Goal: Information Seeking & Learning: Learn about a topic

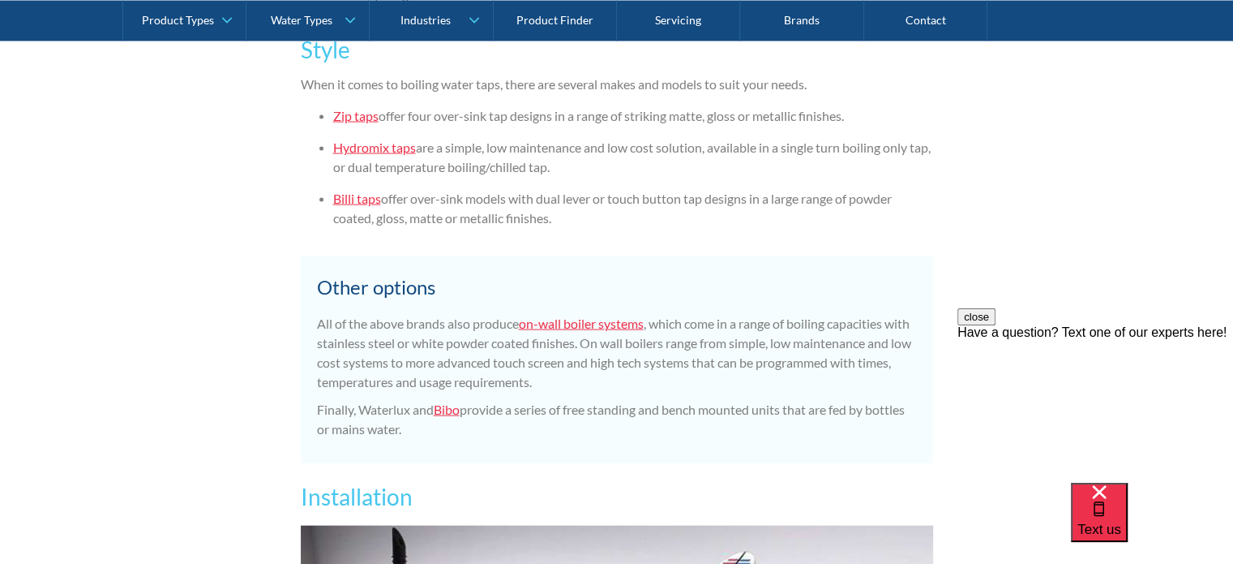
scroll to position [3325, 0]
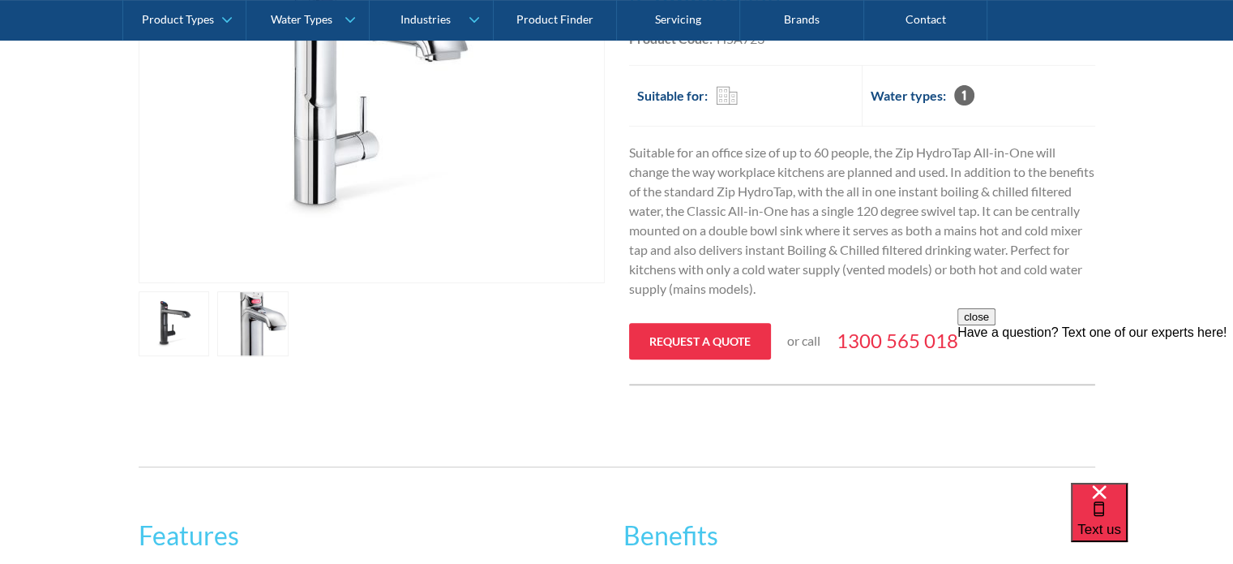
scroll to position [649, 0]
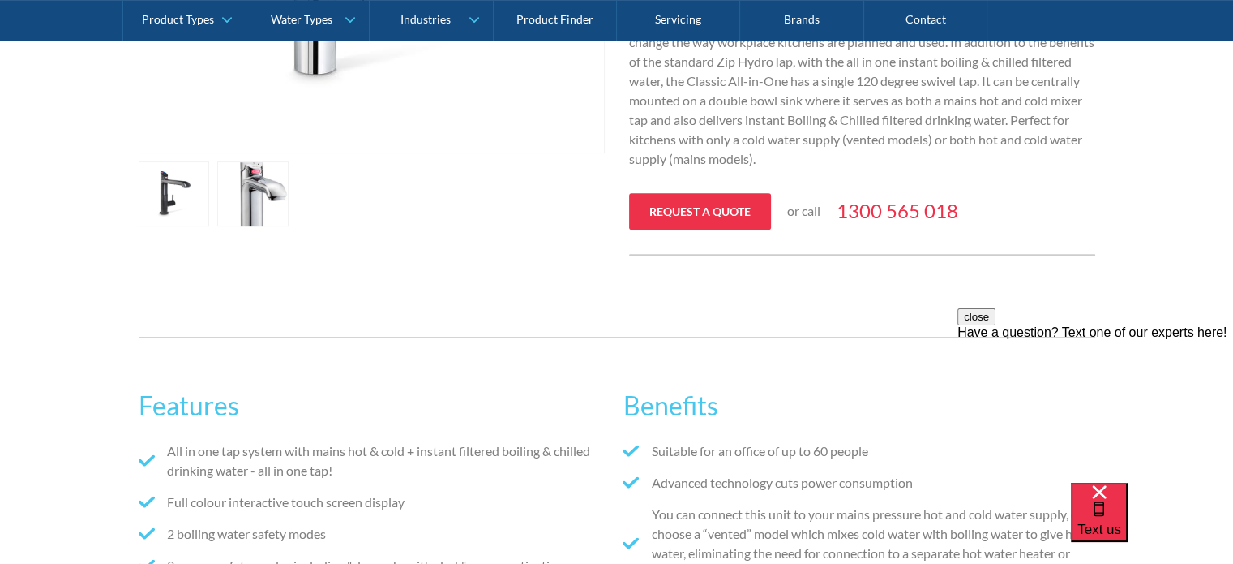
click at [162, 192] on link "open lightbox" at bounding box center [174, 193] width 71 height 65
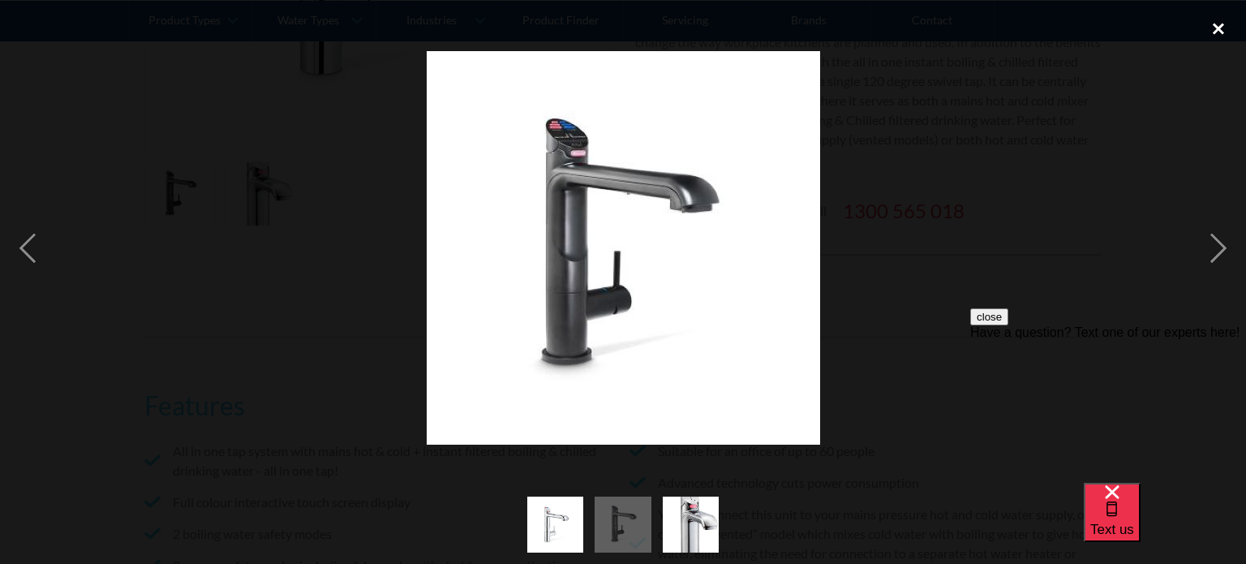
click at [1214, 28] on div "close lightbox" at bounding box center [1217, 29] width 55 height 36
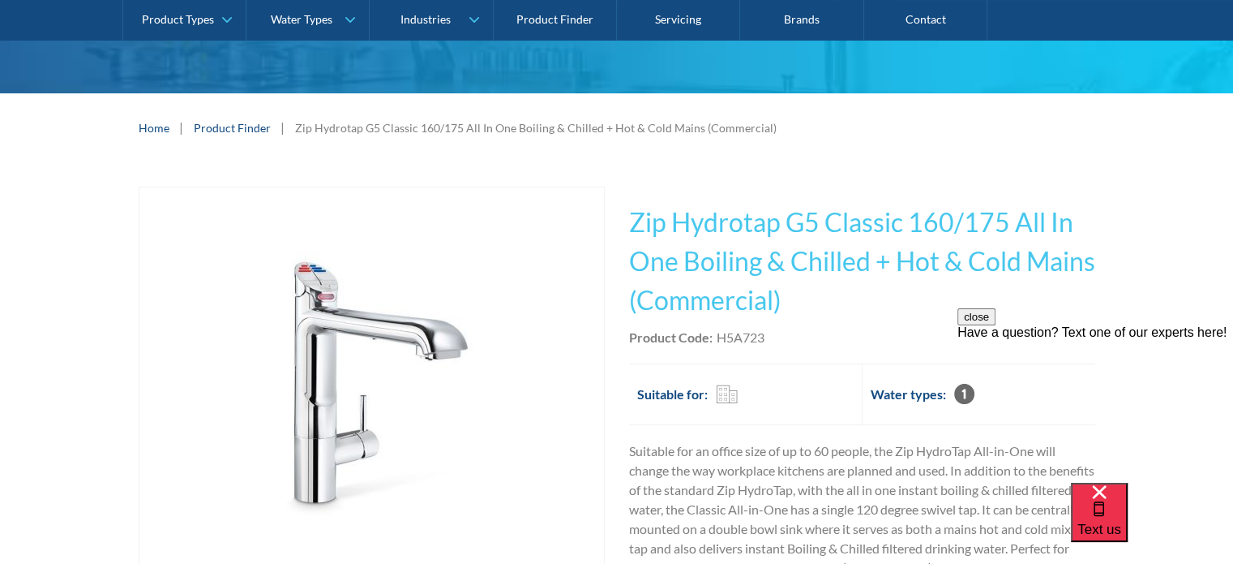
scroll to position [0, 0]
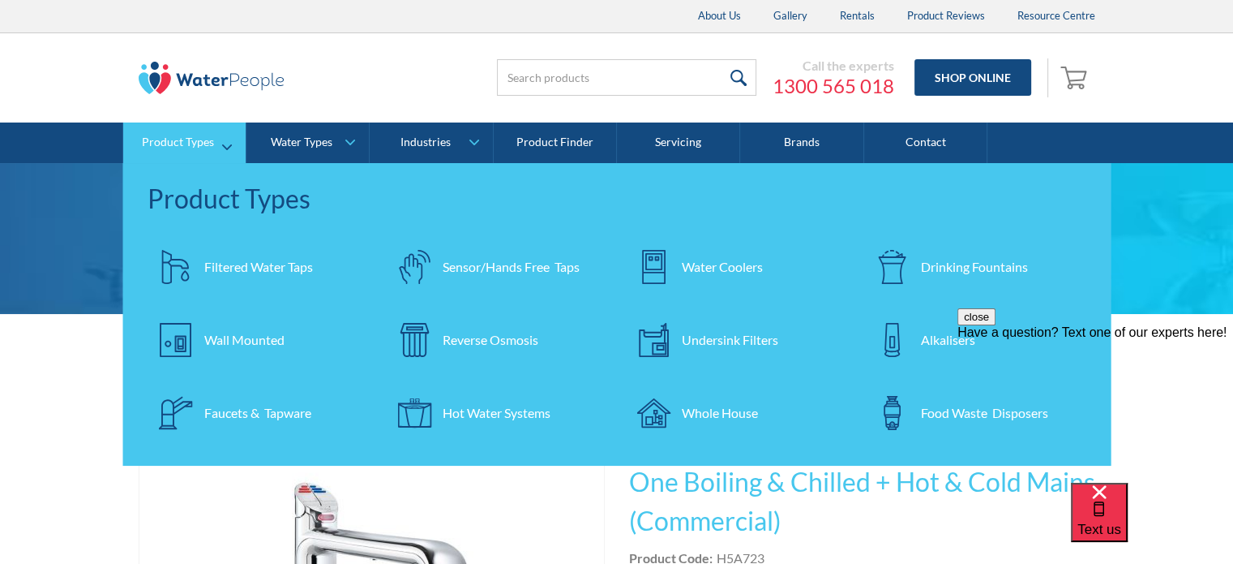
click at [253, 265] on div "Filtered Water Taps" at bounding box center [258, 266] width 109 height 19
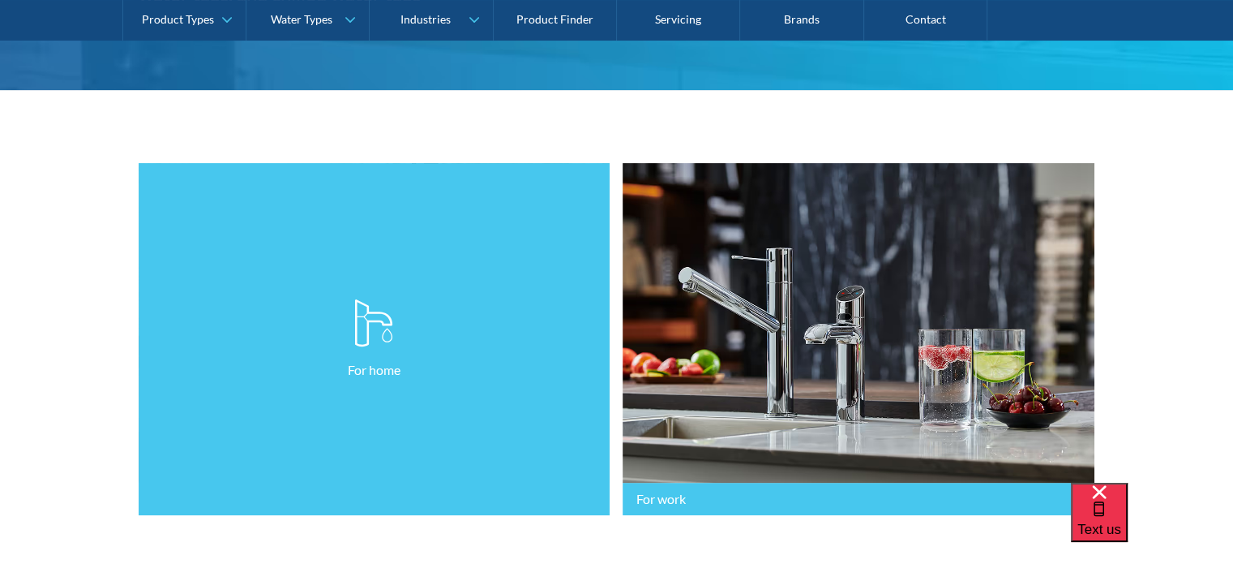
click at [409, 281] on link "For home" at bounding box center [375, 339] width 472 height 353
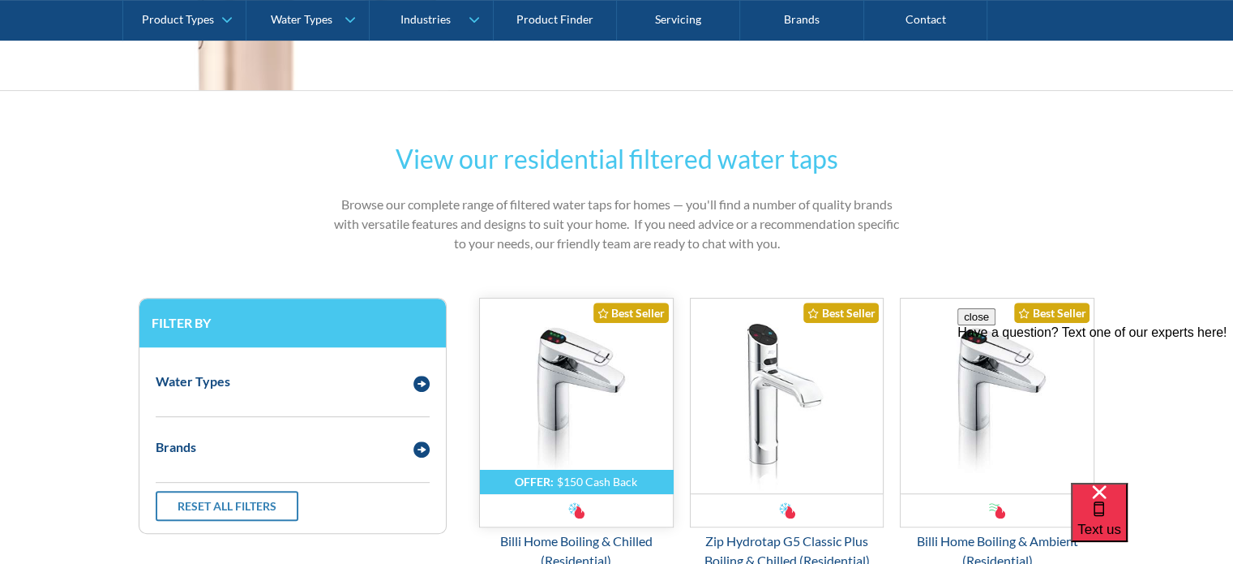
scroll to position [811, 0]
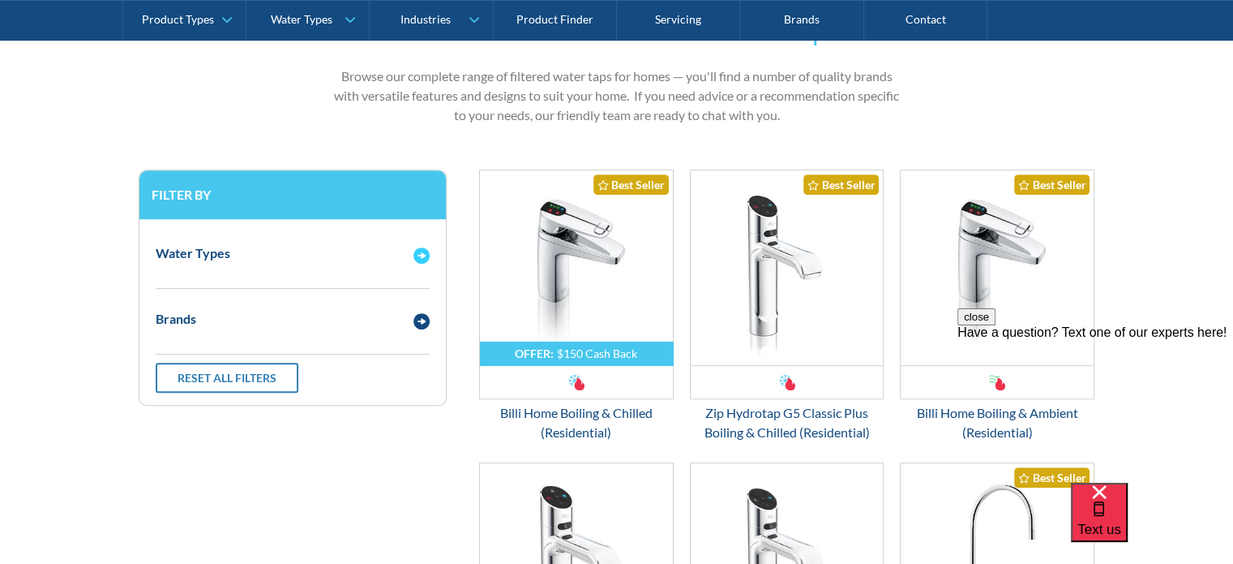
click at [428, 258] on img "Email Form 3" at bounding box center [422, 255] width 16 height 16
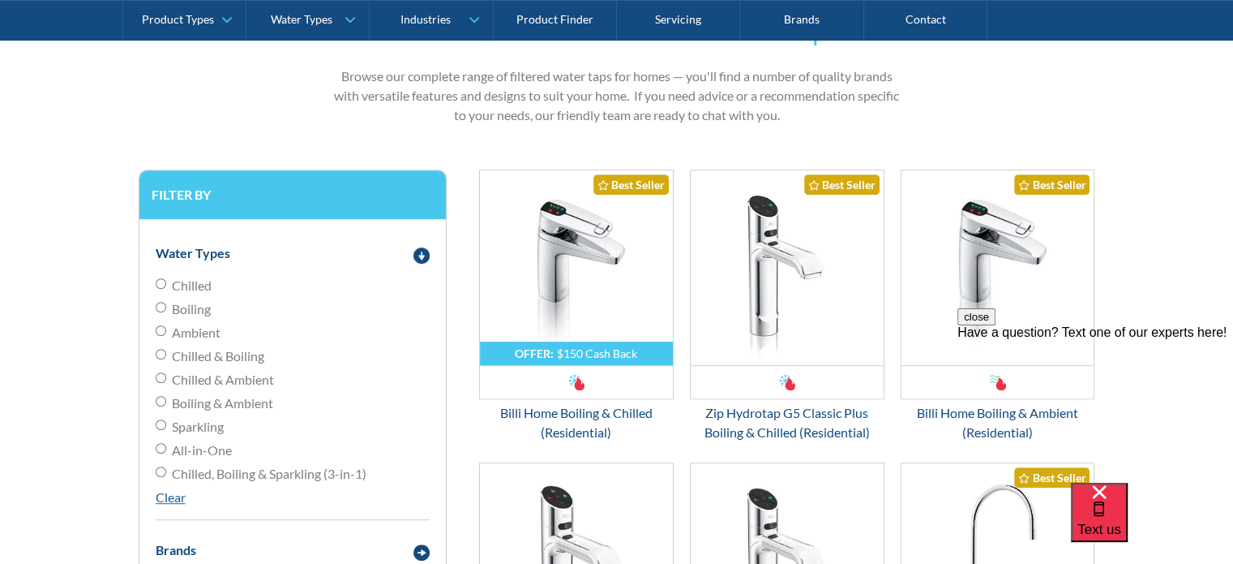
click at [157, 353] on input "Chilled & Boiling" at bounding box center [161, 354] width 11 height 11
radio input "true"
